Goal: Find contact information: Find contact information

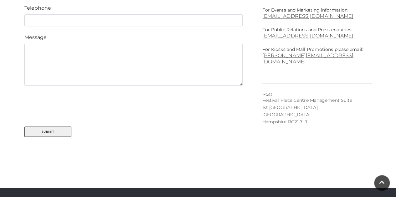
scroll to position [328, 0]
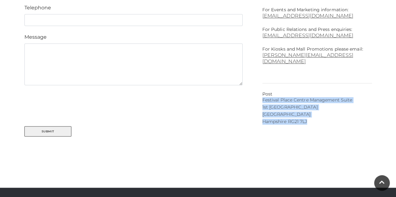
drag, startPoint x: 310, startPoint y: 115, endPoint x: 262, endPoint y: 94, distance: 52.4
copy div "Festival Place Centre Management [STREET_ADDRESS]"
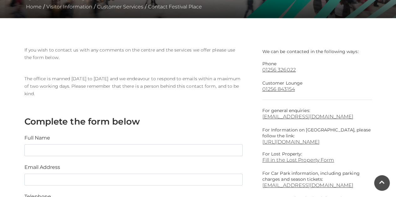
scroll to position [136, 0]
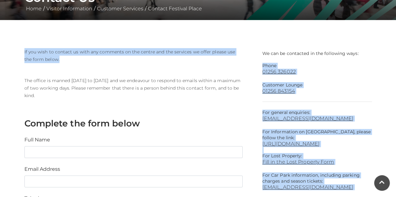
drag, startPoint x: 252, startPoint y: 62, endPoint x: 261, endPoint y: 67, distance: 9.6
click at [261, 67] on div "We can be contacted in the following ways: Phone 01256 326022 Customer Lounge 0…" at bounding box center [198, 199] width 357 height 303
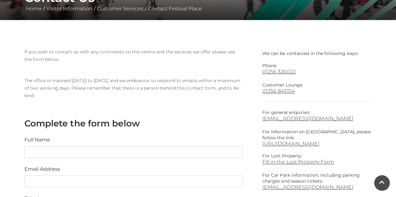
click at [303, 56] on p "We can be contacted in the following ways:" at bounding box center [317, 52] width 110 height 8
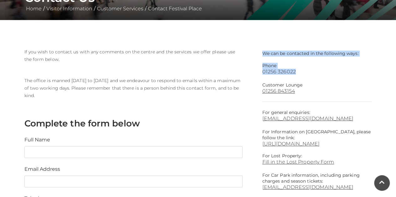
drag, startPoint x: 262, startPoint y: 53, endPoint x: 297, endPoint y: 73, distance: 39.7
click at [297, 73] on div "We can be contacted in the following ways: Phone 01256 326022 Customer Lounge 0…" at bounding box center [317, 182] width 110 height 268
copy div "We can be contacted in the following ways: Phone 01256 326022"
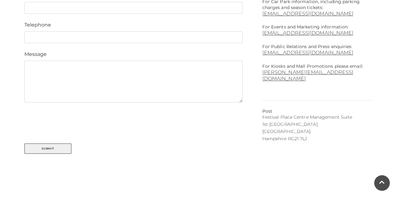
scroll to position [459, 0]
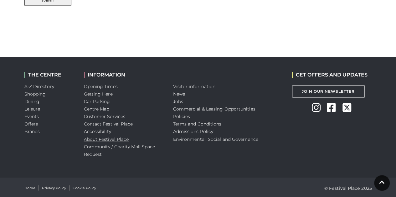
click at [104, 139] on link "About Festival Place" at bounding box center [106, 139] width 45 height 6
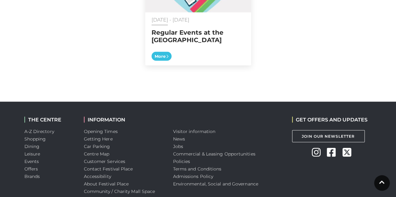
scroll to position [700, 0]
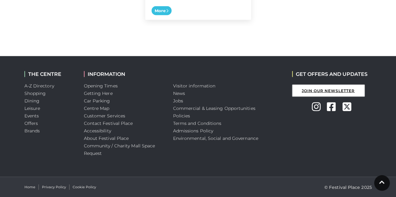
click at [336, 88] on link "Join Our Newsletter" at bounding box center [328, 91] width 73 height 12
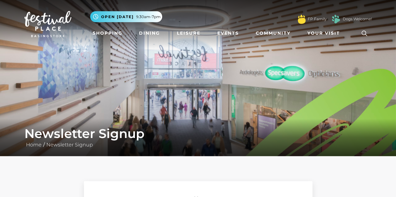
click at [46, 29] on img at bounding box center [47, 24] width 47 height 26
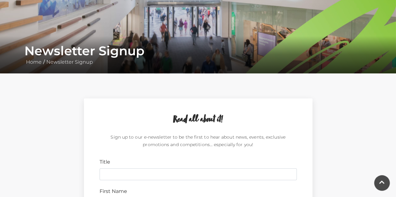
scroll to position [84, 0]
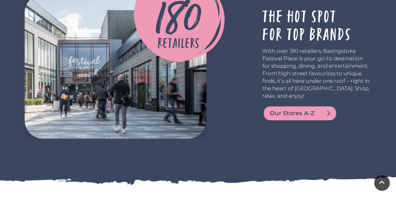
scroll to position [1105, 0]
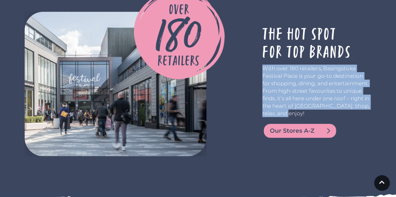
drag, startPoint x: 282, startPoint y: 114, endPoint x: 262, endPoint y: 68, distance: 50.6
click at [262, 68] on div "With over 180 retailers, Basingstoke Festival Place is your go-to destination f…" at bounding box center [316, 84] width 119 height 145
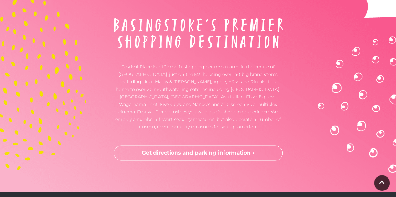
scroll to position [1591, 0]
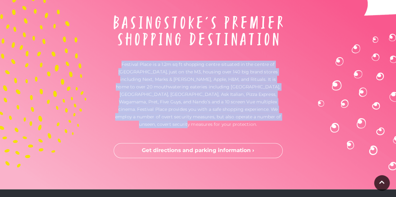
drag, startPoint x: 211, startPoint y: 124, endPoint x: 123, endPoint y: 65, distance: 106.0
click at [123, 65] on p "Festival Place is a 1.2m sq ft shopping centre situated in the centre of [GEOGR…" at bounding box center [198, 95] width 169 height 68
copy p "Festival Place is a 1.2m sq ft shopping centre situated in the centre of [GEOGR…"
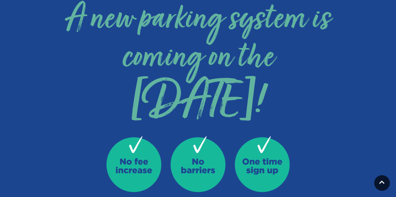
scroll to position [0, 0]
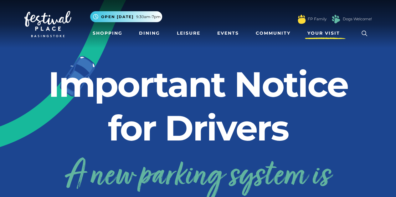
click at [318, 32] on span "Your Visit" at bounding box center [323, 33] width 33 height 7
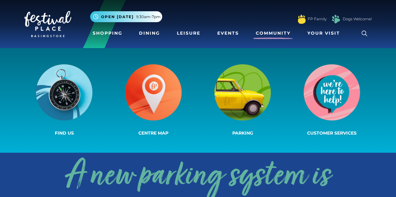
click at [280, 35] on link "Community" at bounding box center [273, 34] width 40 height 12
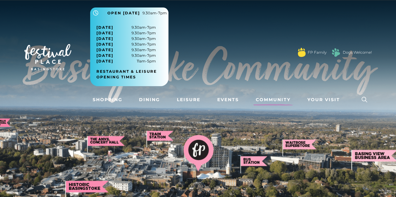
click at [128, 17] on button ".st5{fill:none;stroke:#FFFFFF;stroke-width:2.29;stroke-miterlimit:10;} Open tod…" at bounding box center [129, 13] width 78 height 11
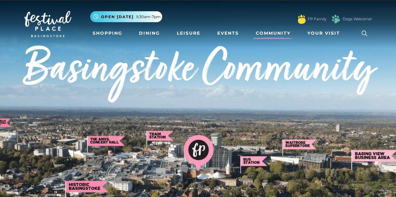
click at [128, 17] on span "Open [DATE]" at bounding box center [117, 17] width 33 height 6
